Goal: Book appointment/travel/reservation

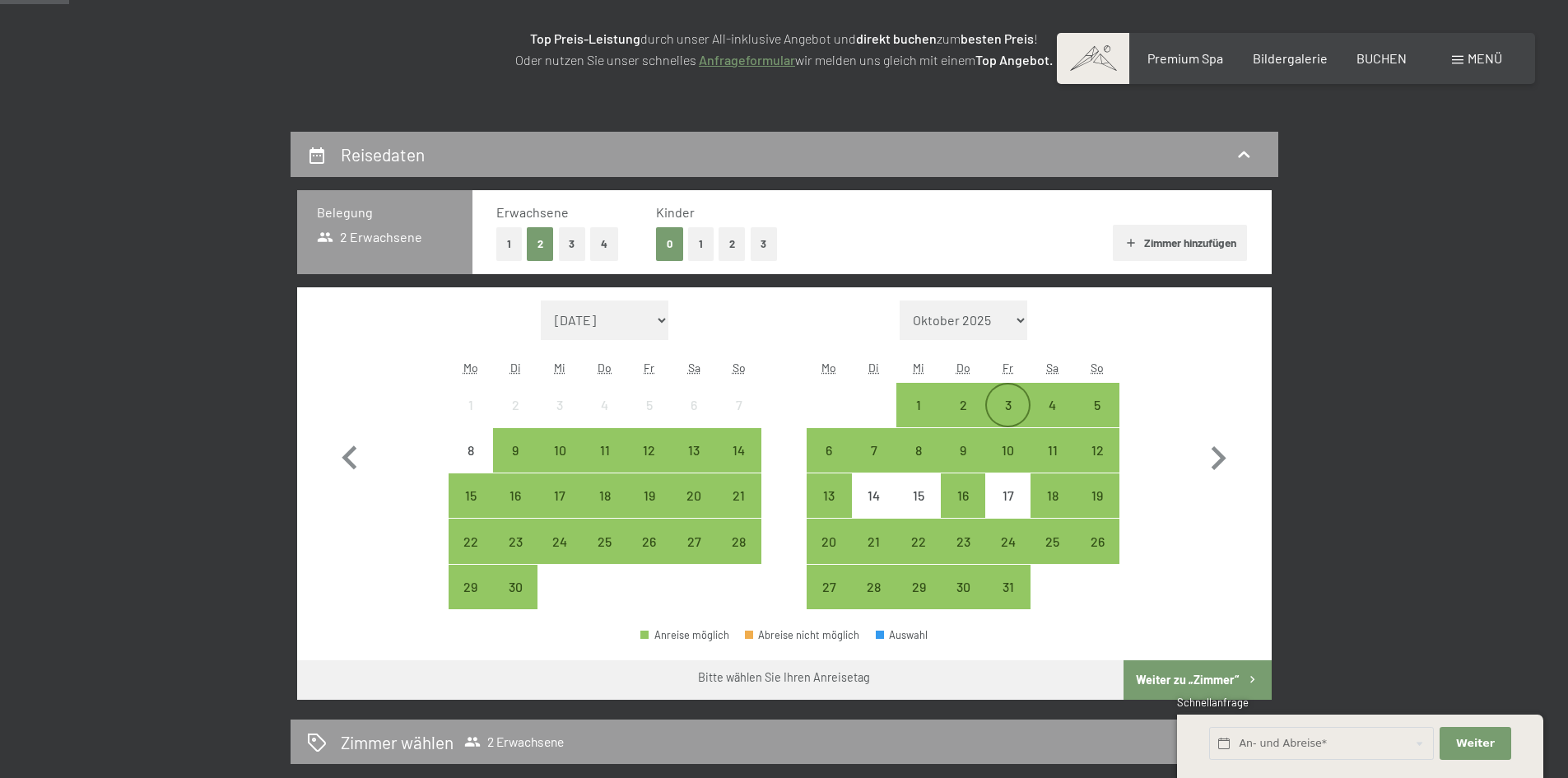
scroll to position [243, 0]
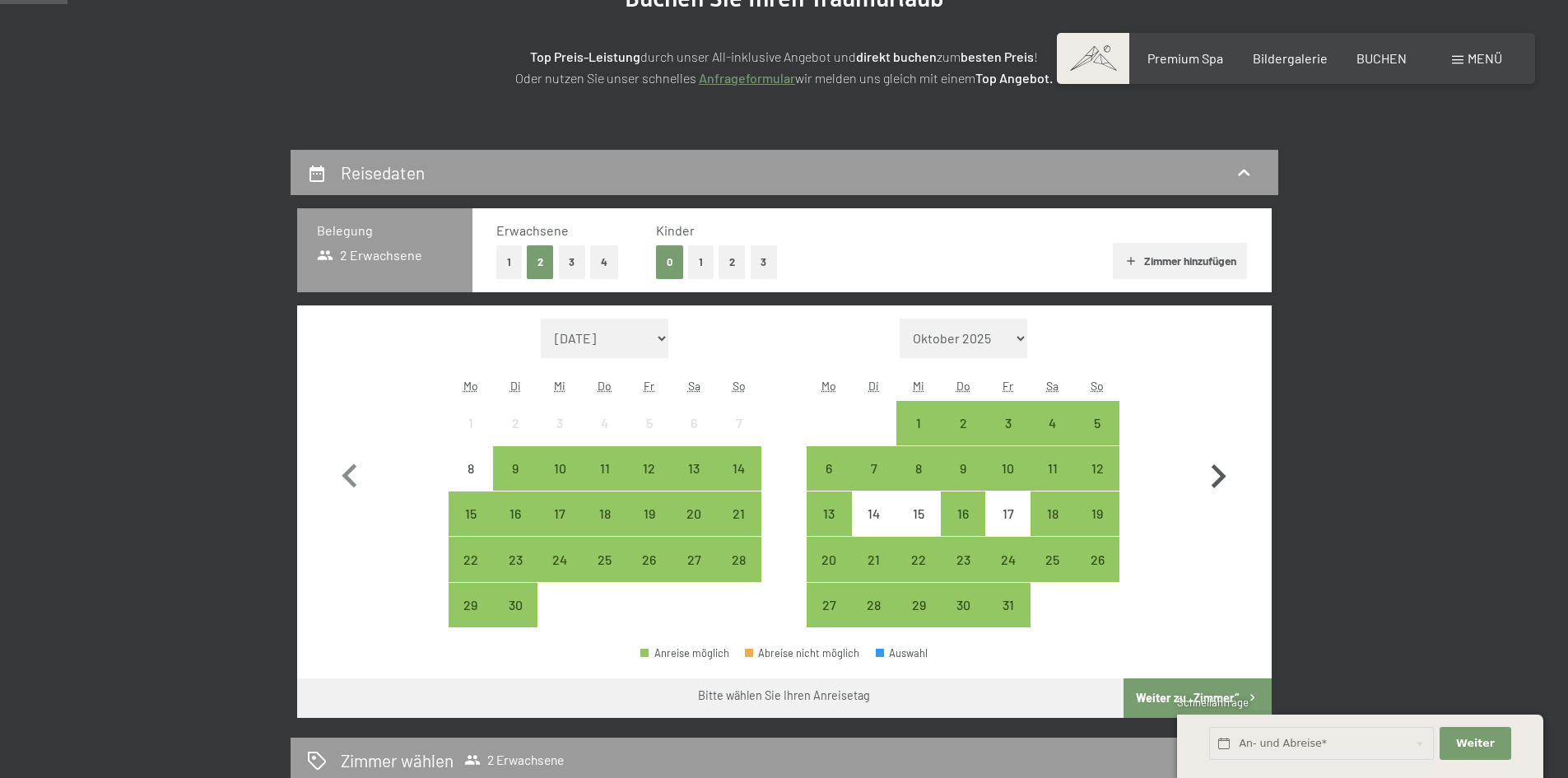
click at [1218, 473] on icon "button" at bounding box center [1219, 476] width 15 height 24
select select "[DATE]"
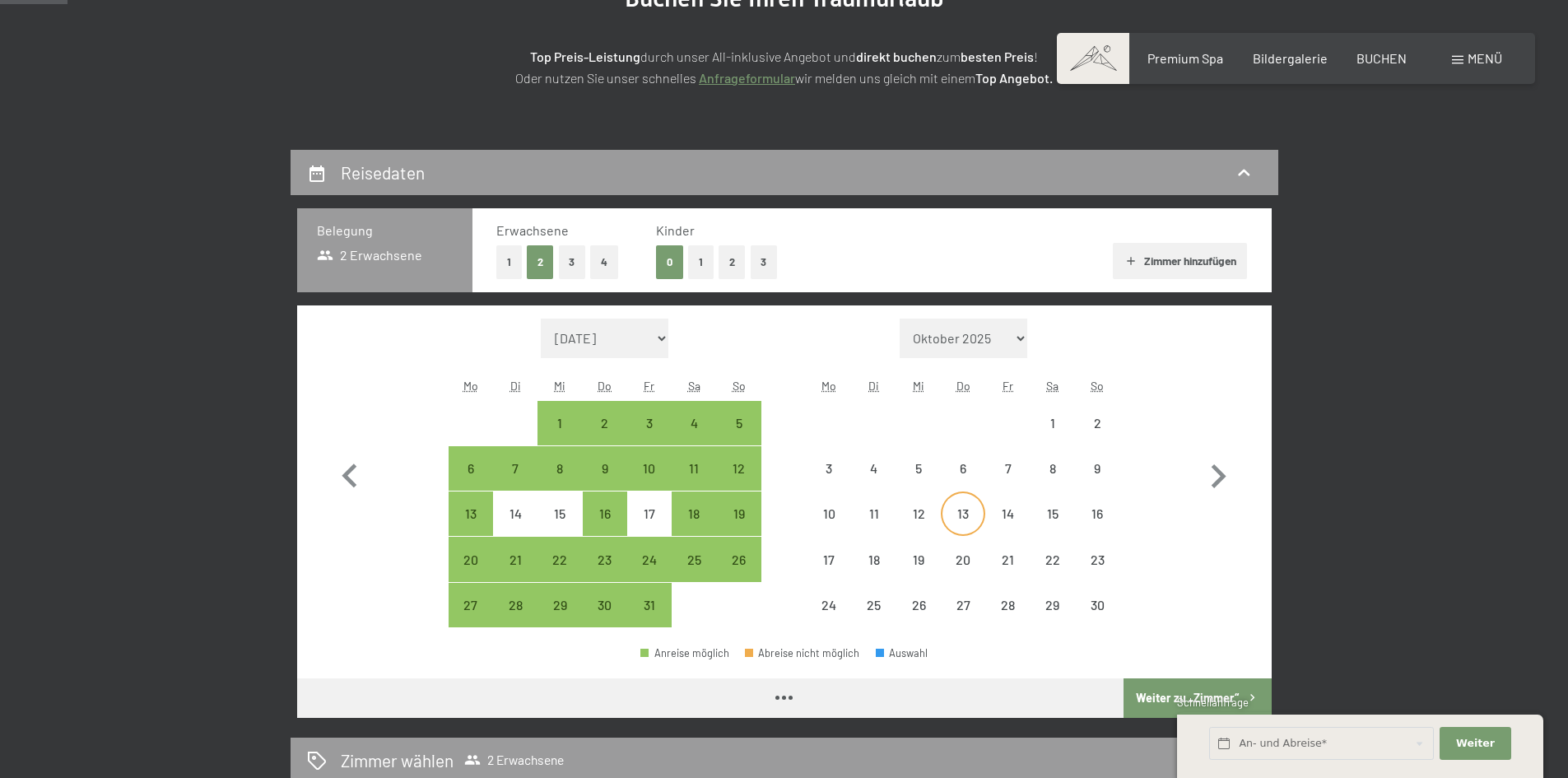
select select "[DATE]"
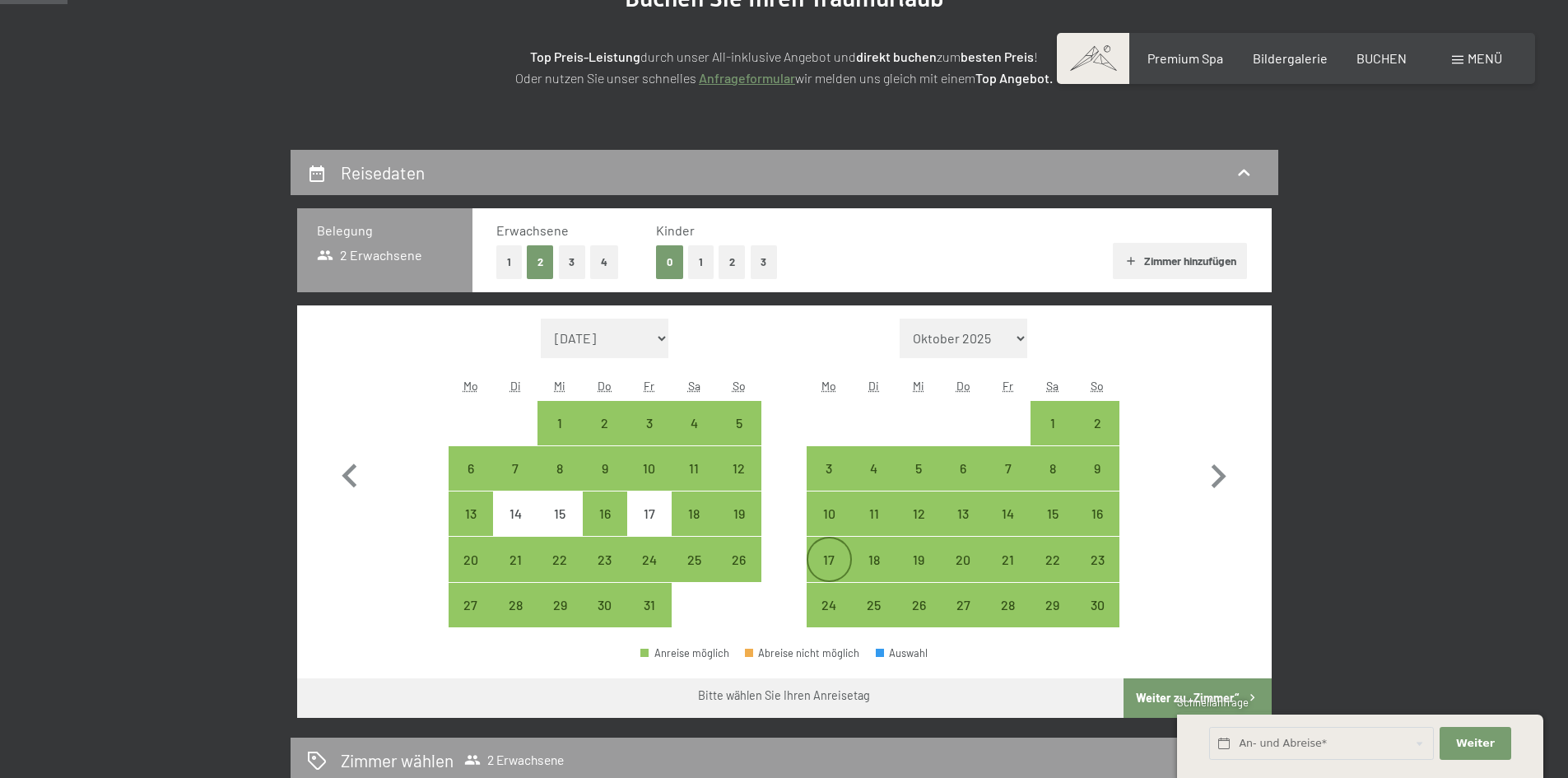
click at [837, 554] on div "17" at bounding box center [828, 574] width 41 height 41
select select "[DATE]"
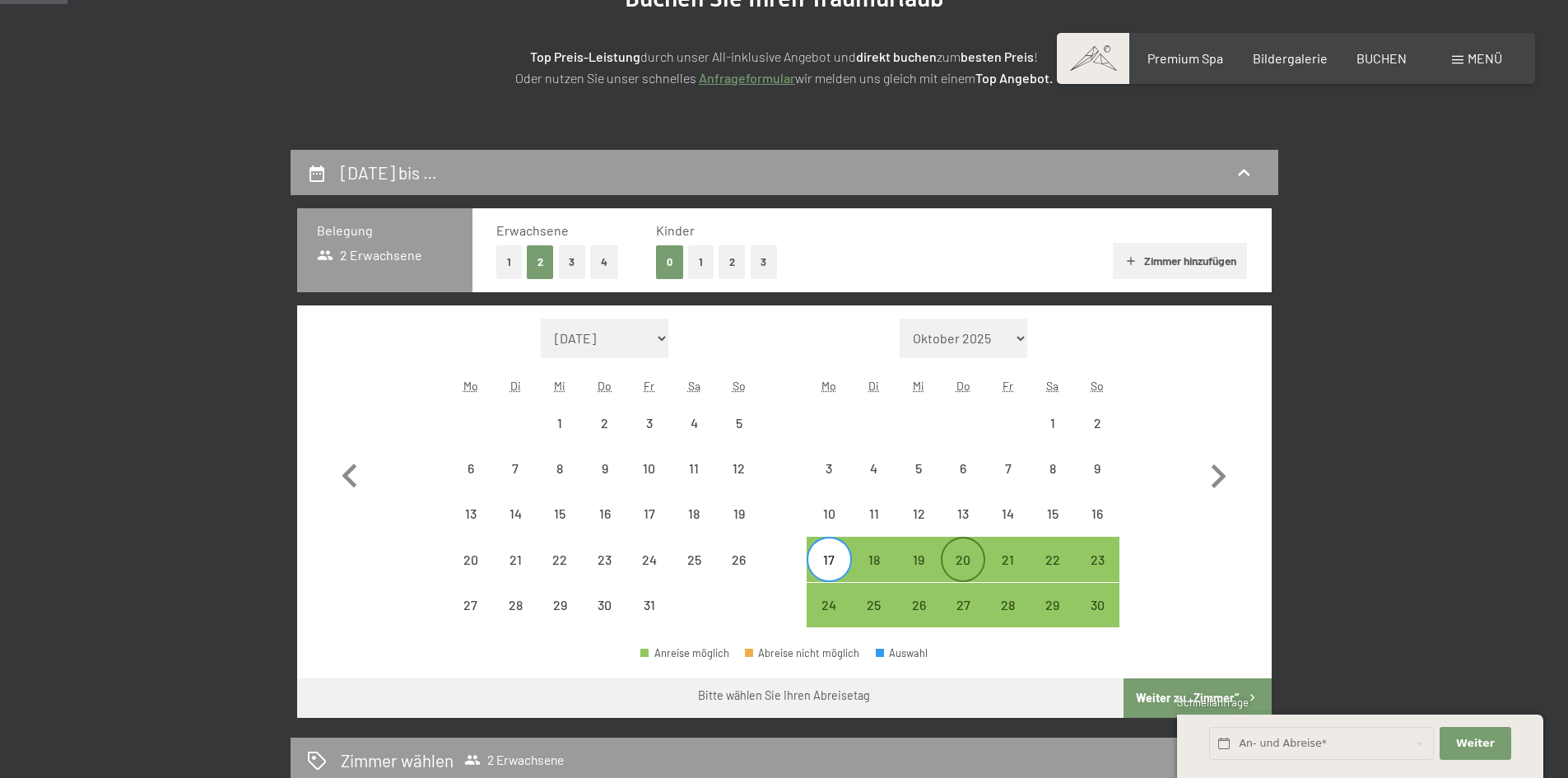
click at [968, 562] on div "20" at bounding box center [963, 574] width 41 height 41
select select "[DATE]"
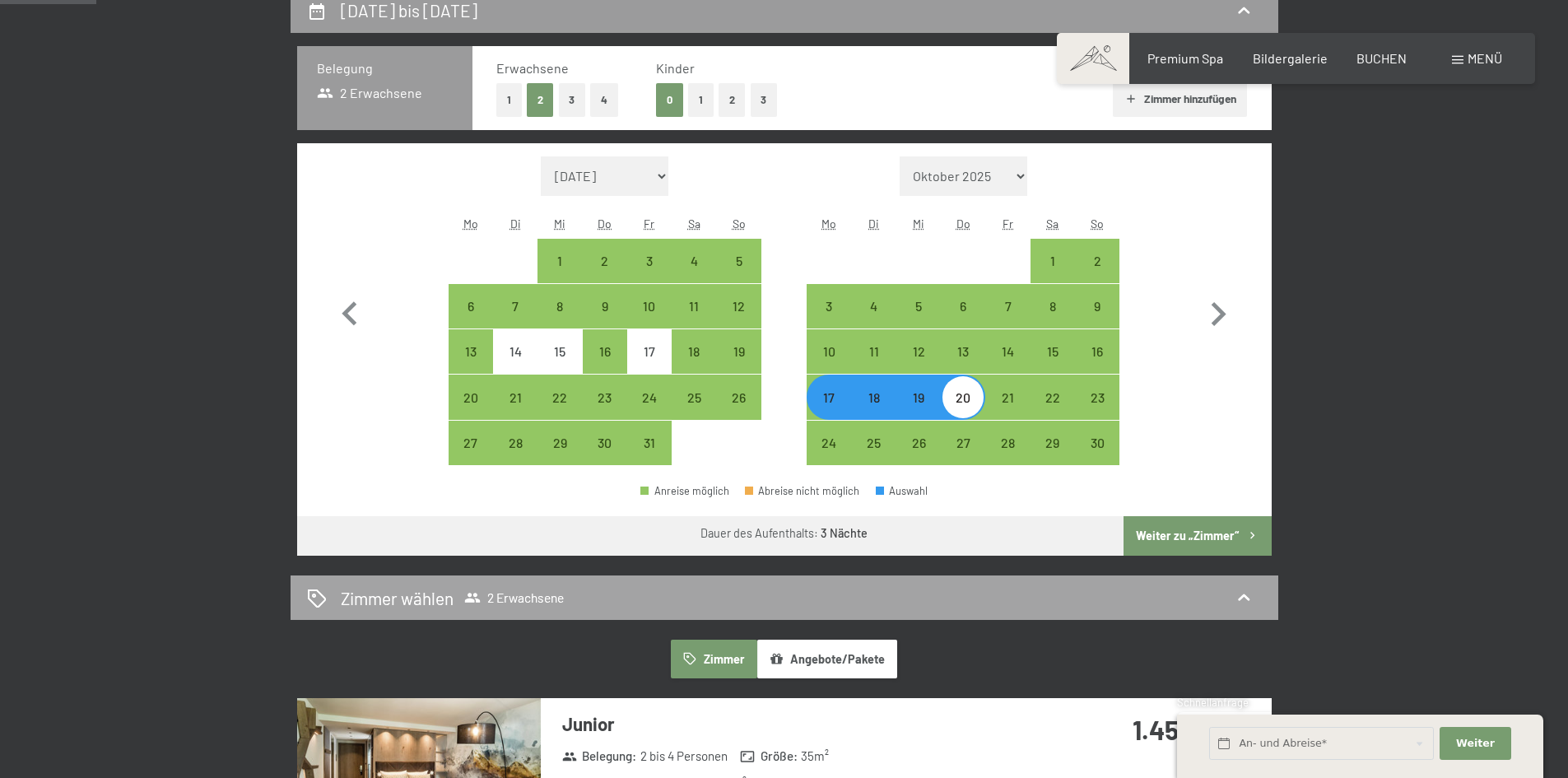
scroll to position [407, 0]
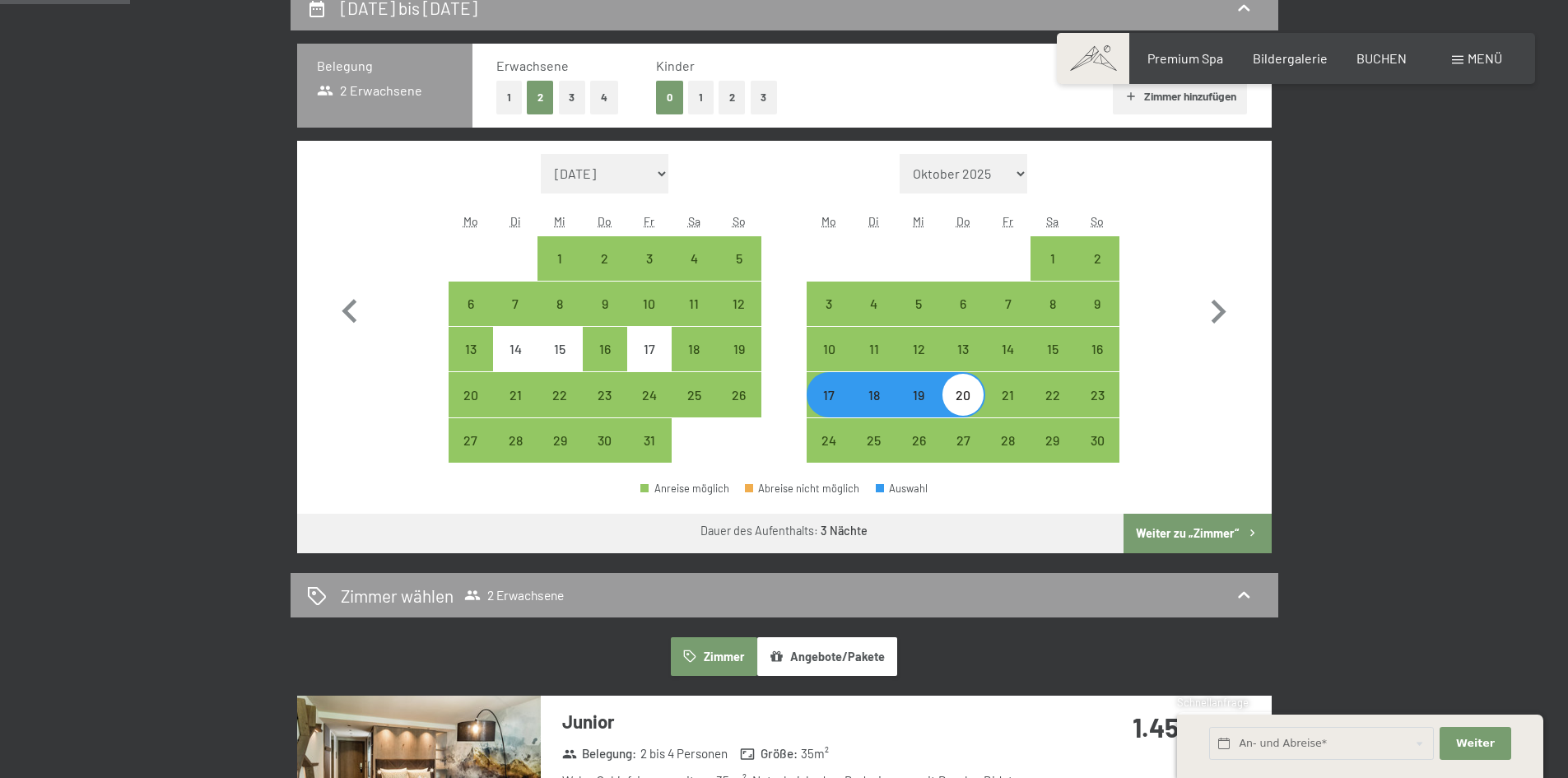
click at [1203, 529] on button "Weiter zu „Zimmer“" at bounding box center [1197, 533] width 147 height 39
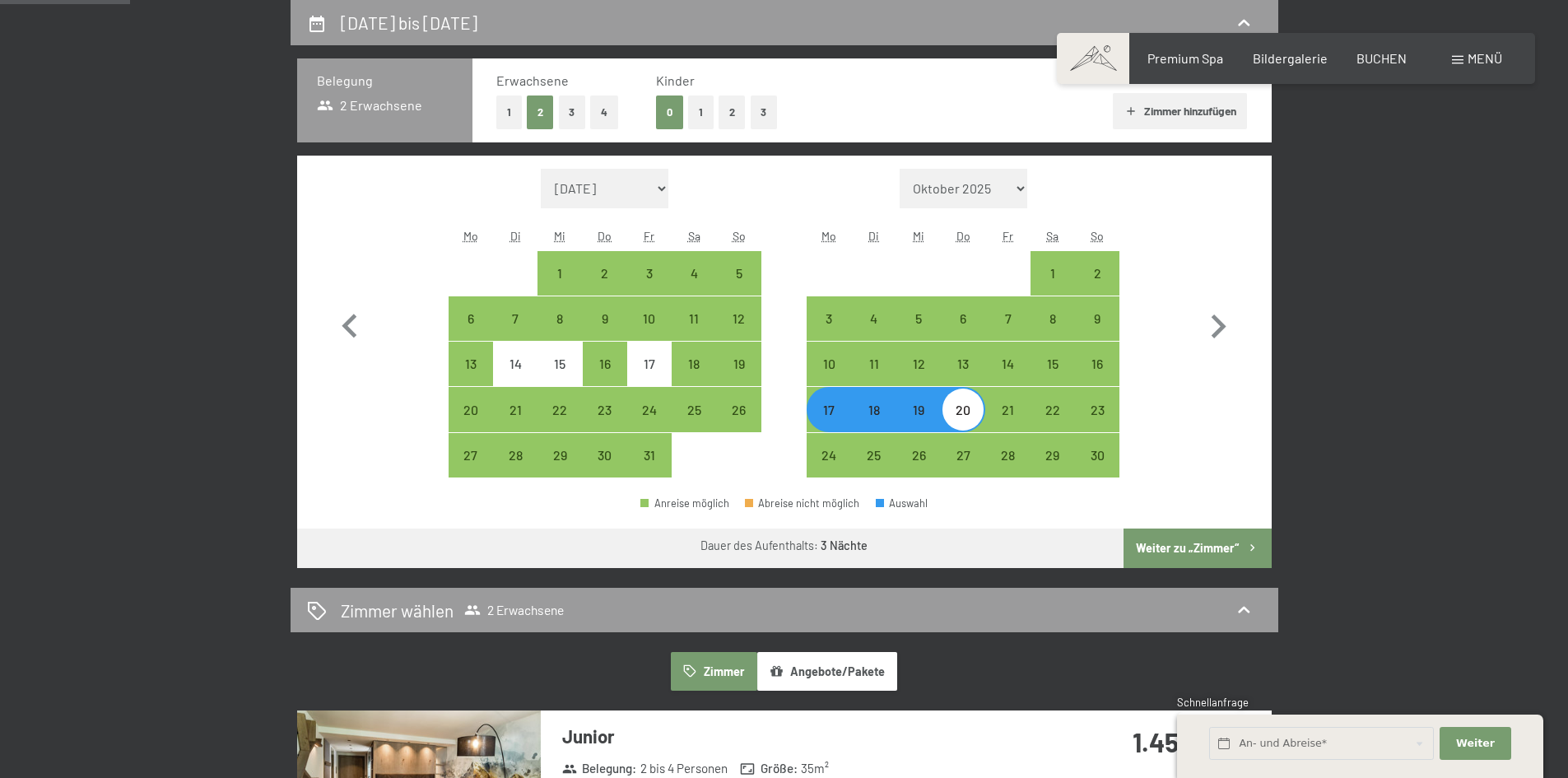
select select "[DATE]"
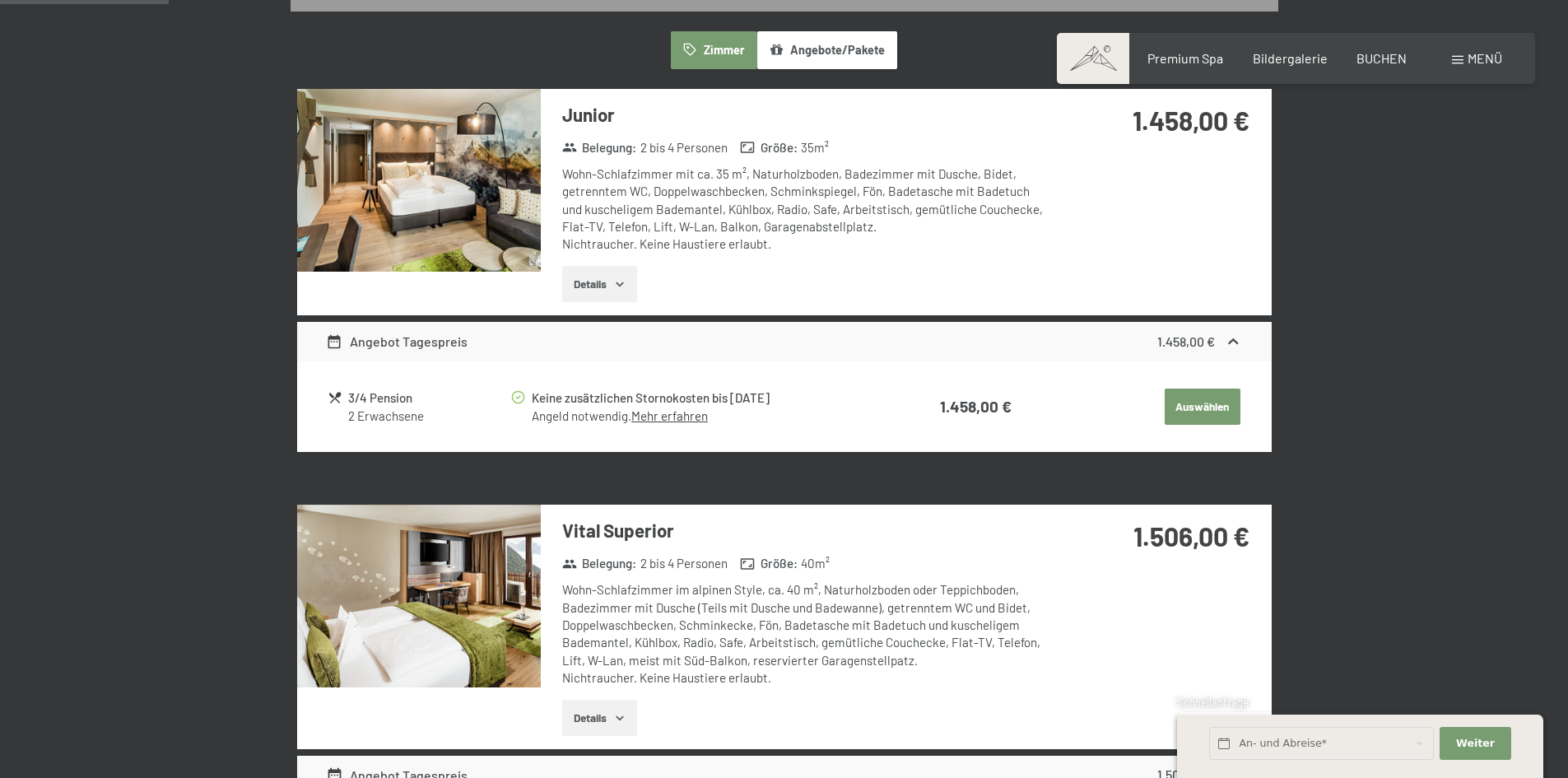
scroll to position [475, 0]
